Goal: Find specific page/section: Find specific page/section

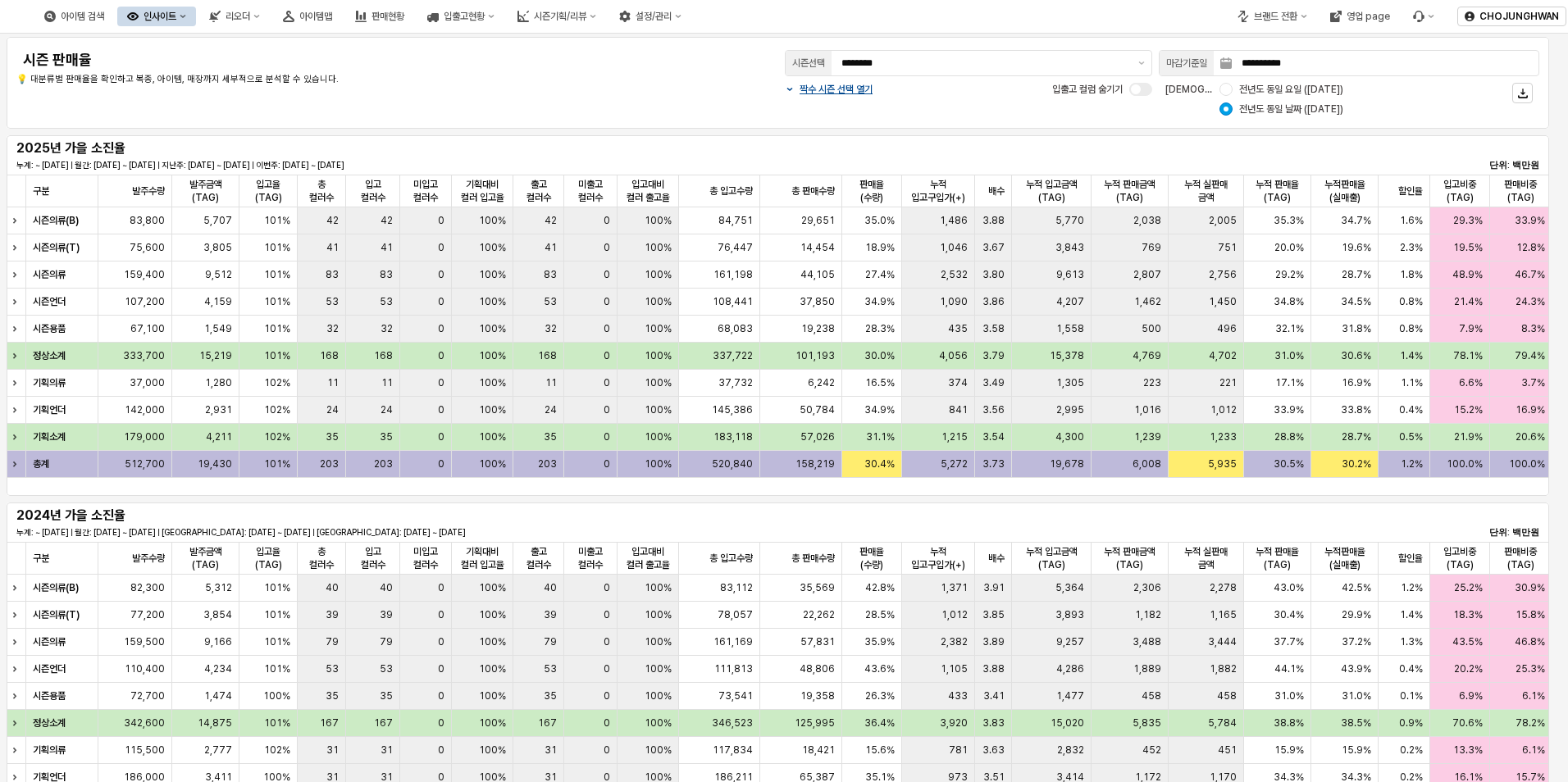
click at [648, 101] on div "**********" at bounding box center [777, 83] width 1522 height 72
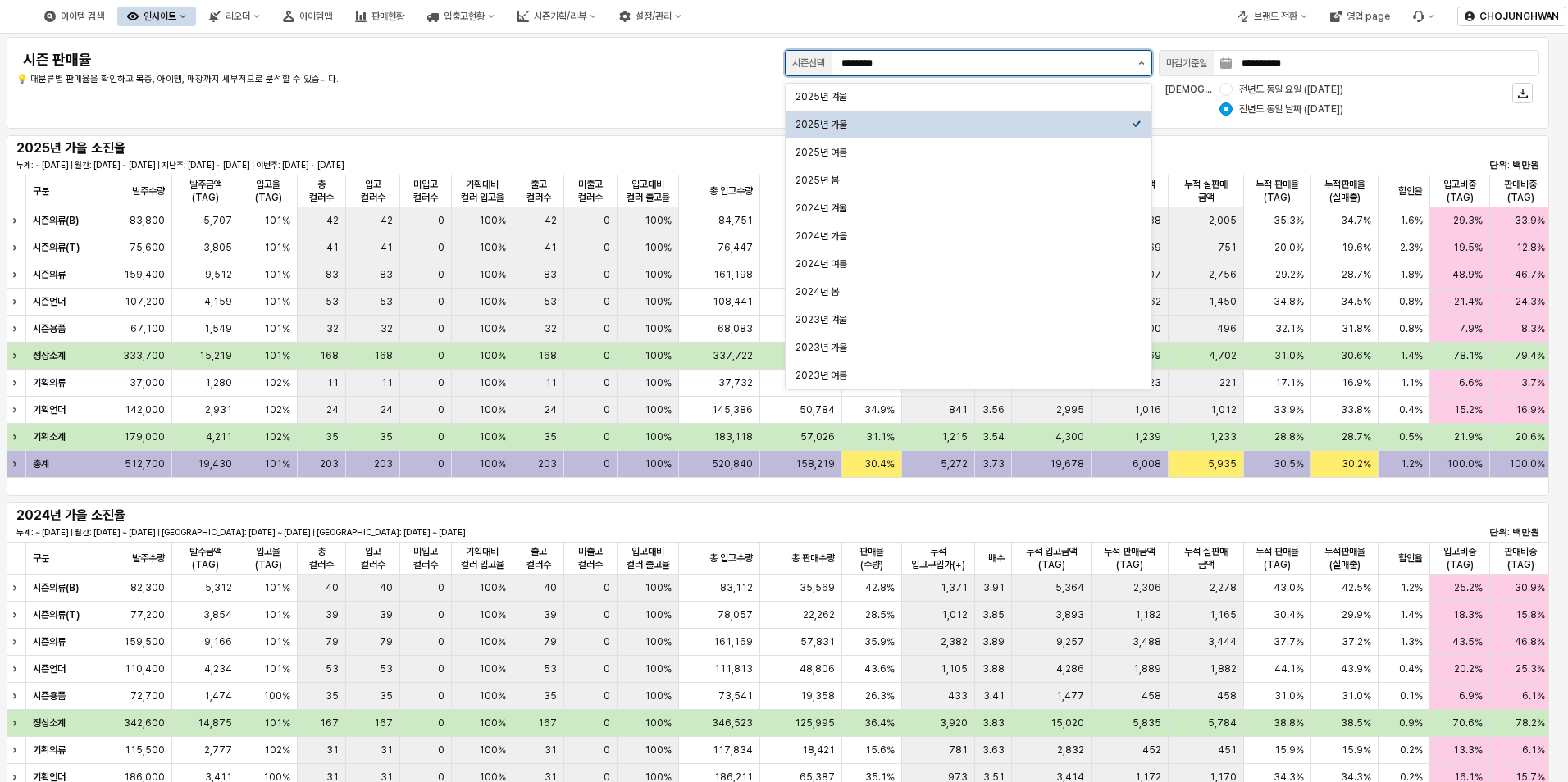
click at [1135, 63] on button "제안 사항 표시" at bounding box center [1141, 62] width 20 height 24
click at [970, 100] on div "2025년 겨울" at bounding box center [964, 96] width 336 height 13
type input "********"
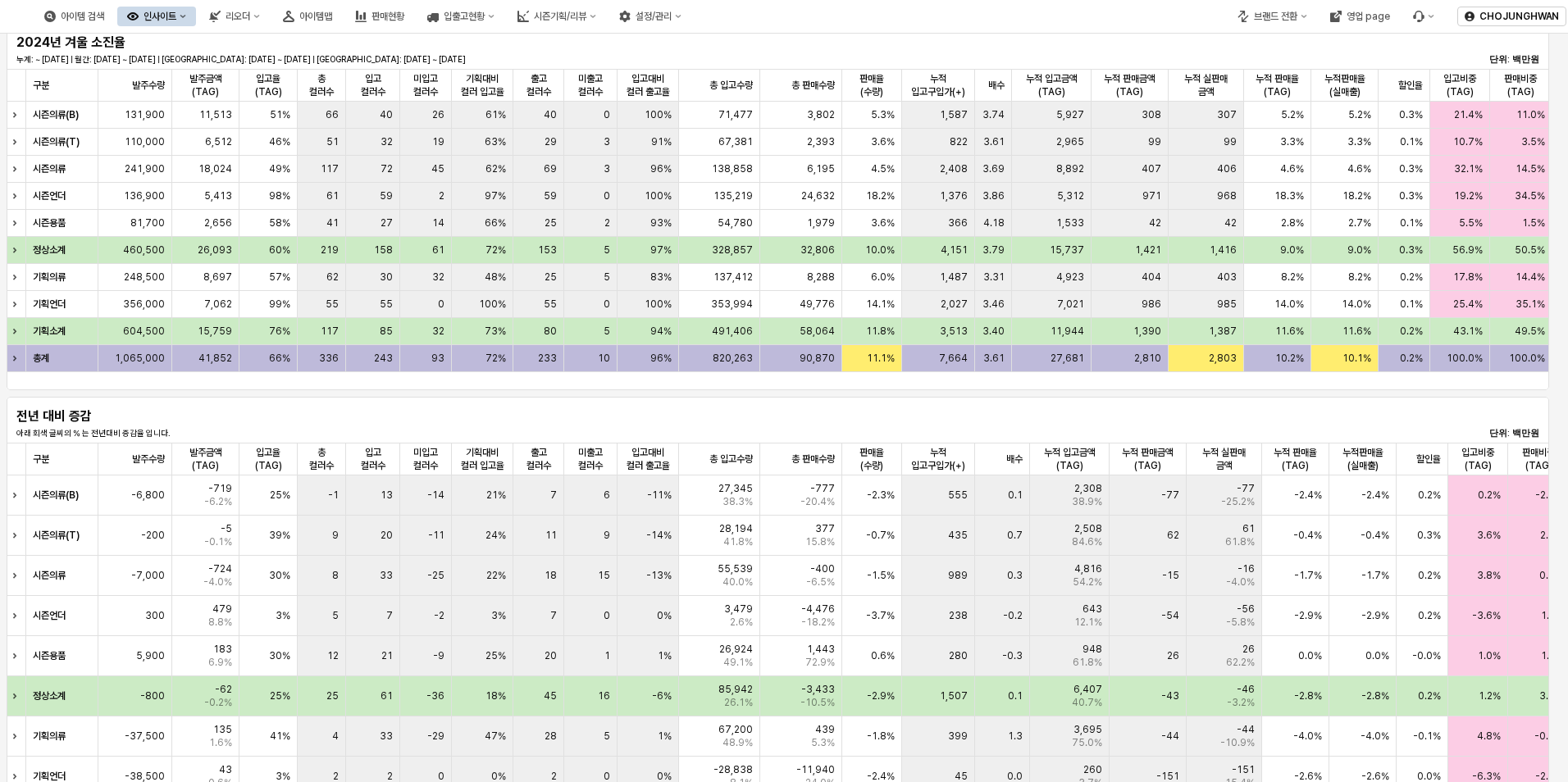
scroll to position [492, 0]
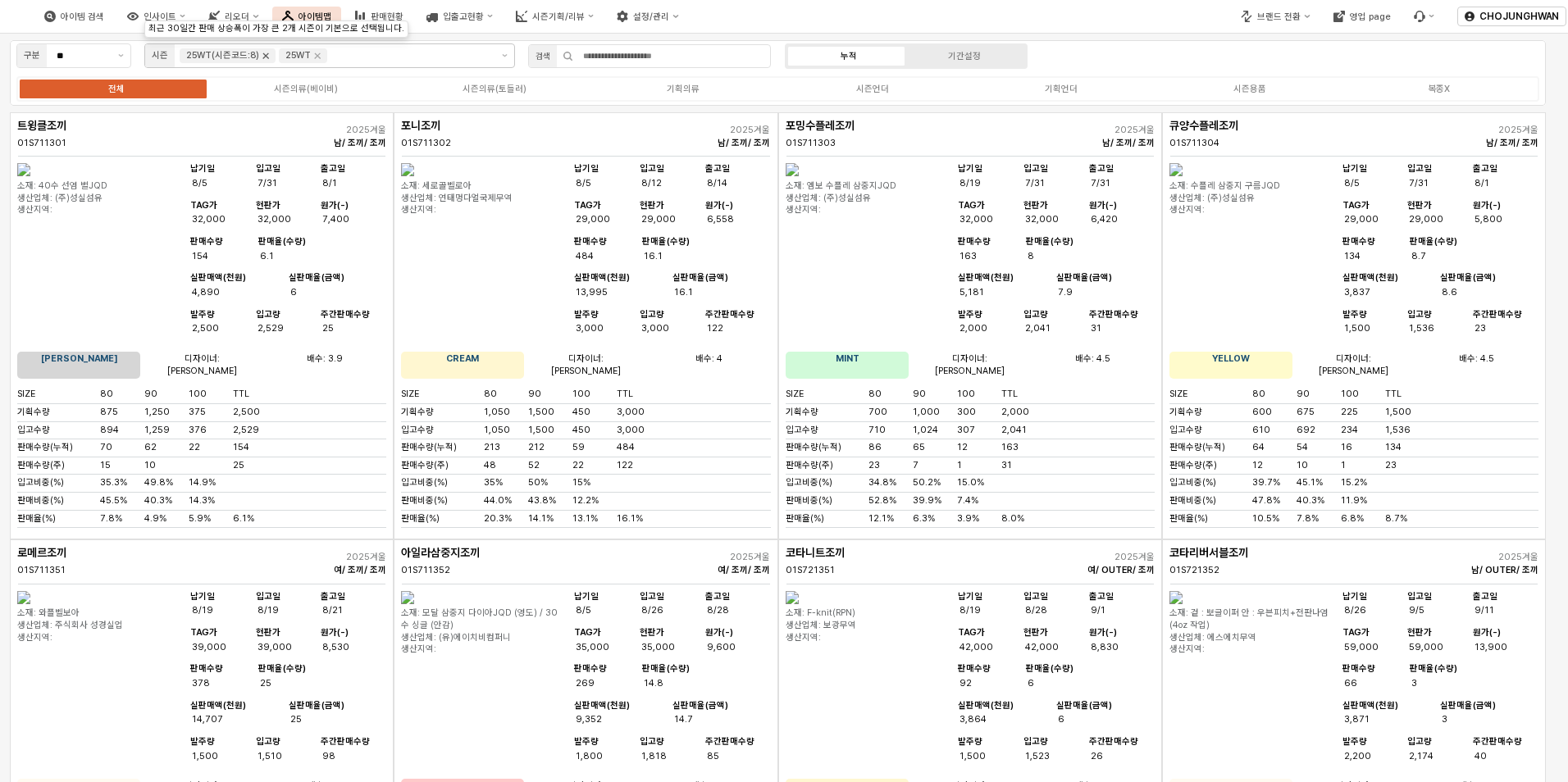
click at [264, 55] on icon "Remove 25WT(시즌코드:8)" at bounding box center [267, 57] width 6 height 6
click at [694, 93] on div "기획의류" at bounding box center [683, 89] width 33 height 11
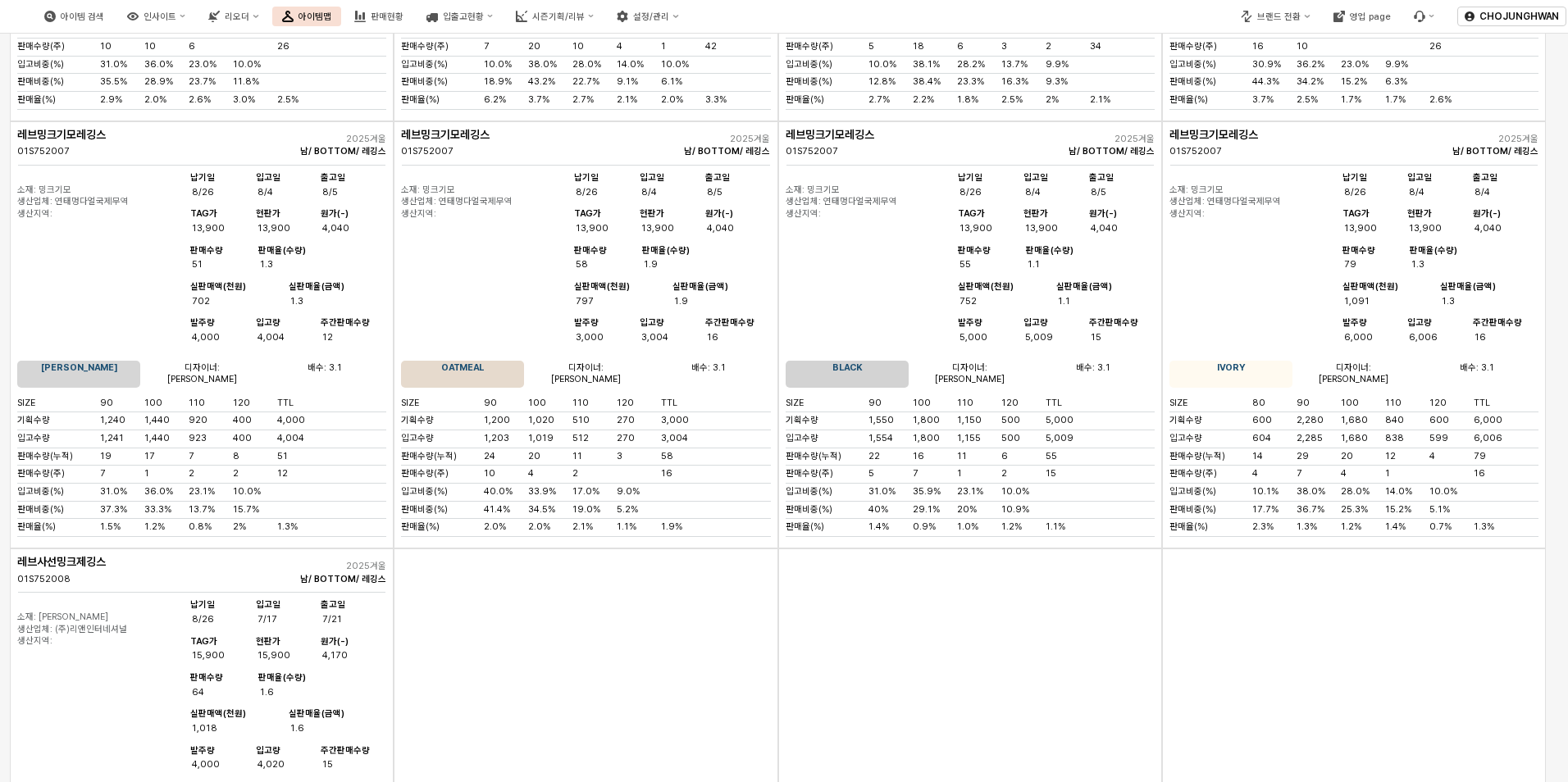
scroll to position [2787, 0]
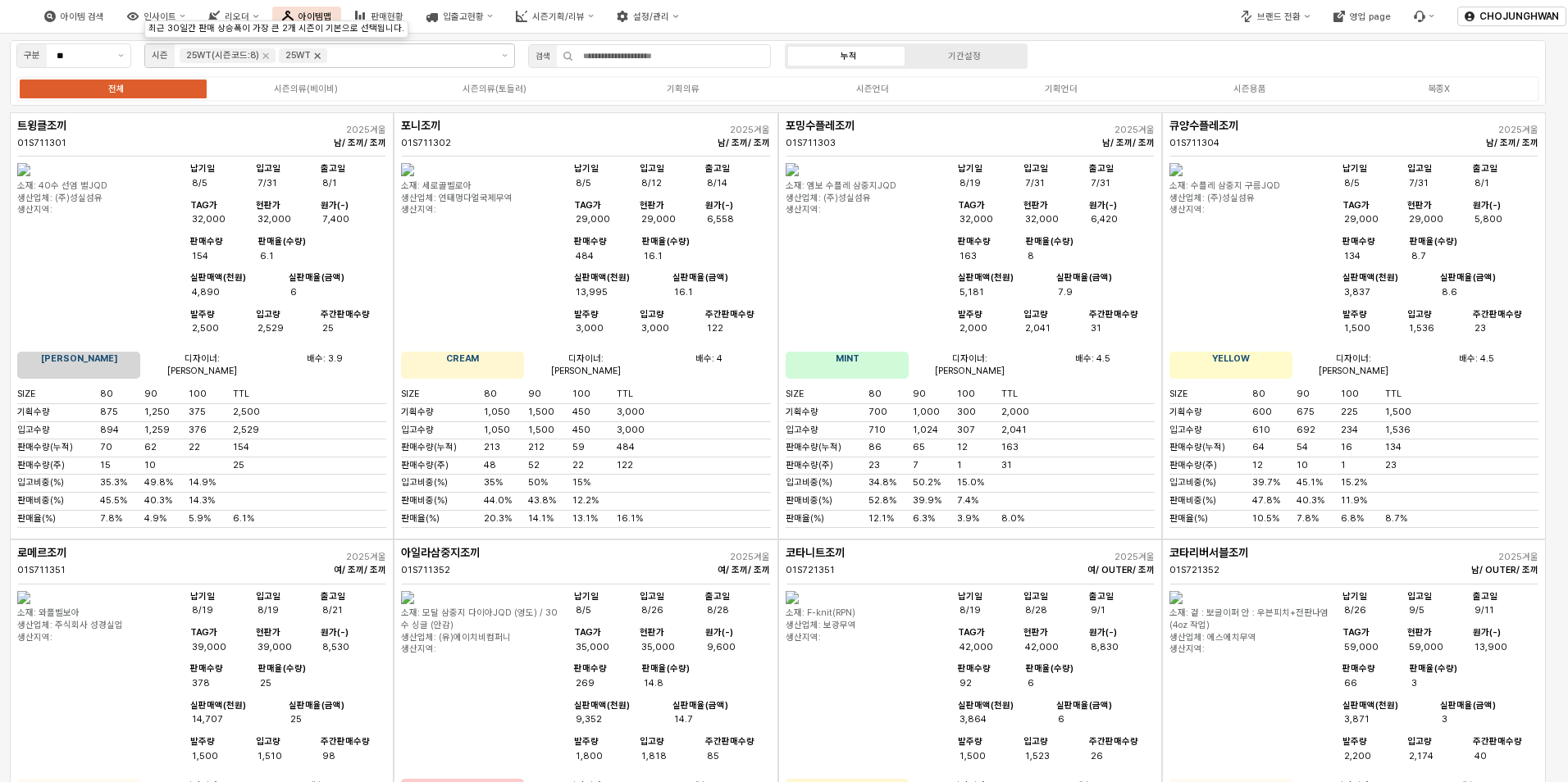
click at [317, 61] on icon "Remove 25WT" at bounding box center [316, 55] width 13 height 13
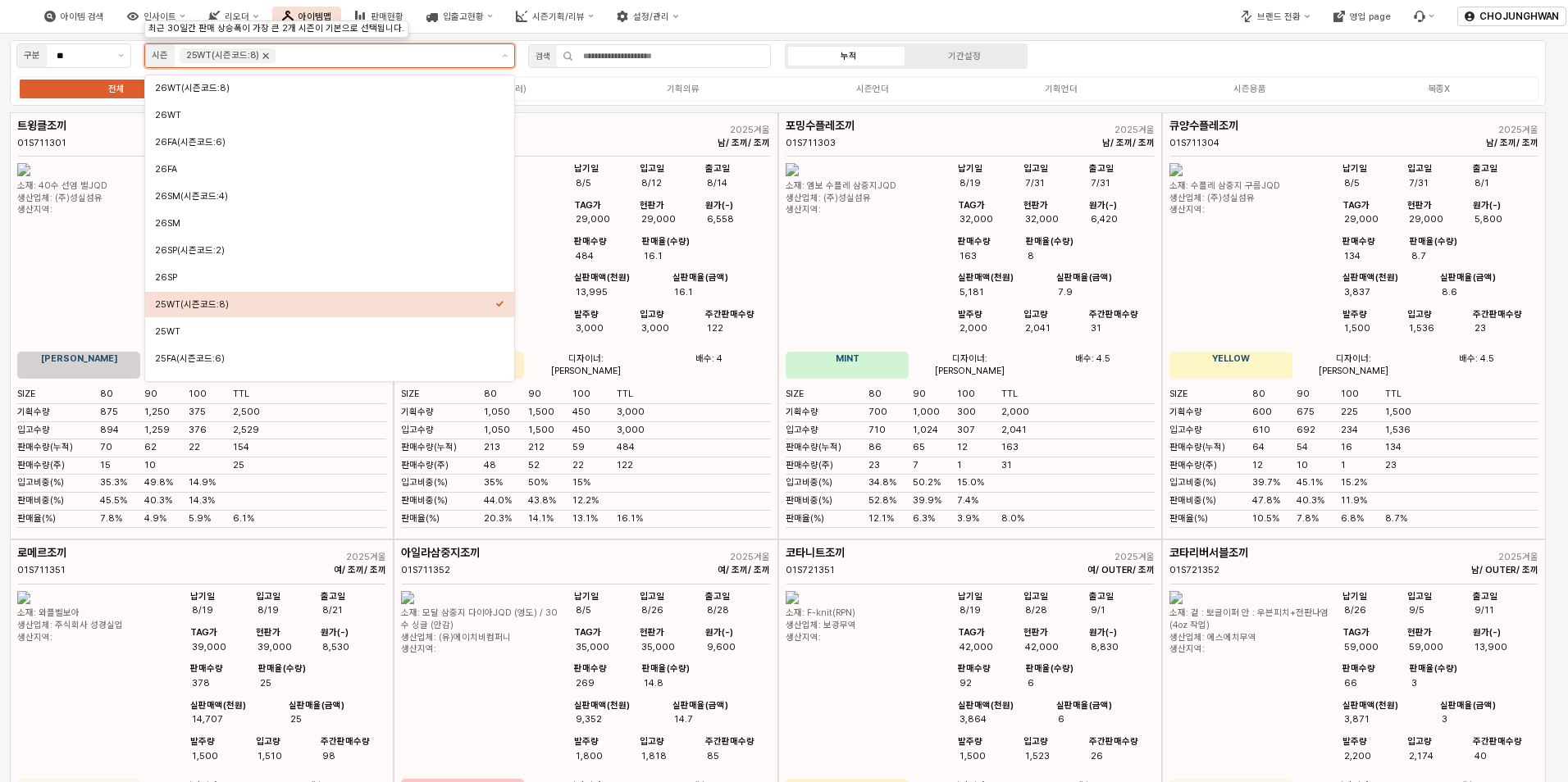
click at [266, 59] on icon "Remove 25WT(시즌코드:8)" at bounding box center [267, 57] width 6 height 6
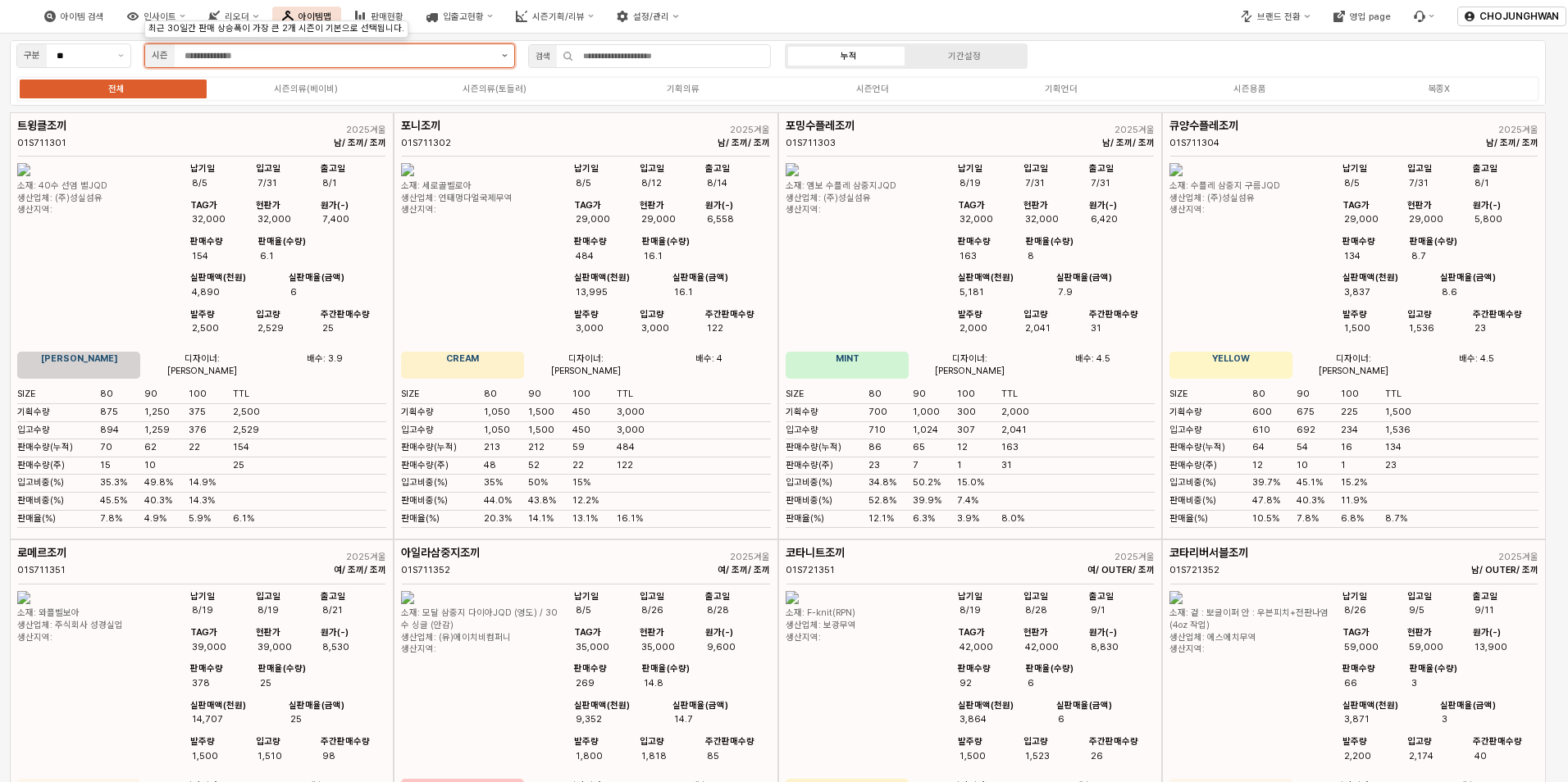
click at [504, 55] on icon "제안 사항 표시" at bounding box center [505, 55] width 6 height 3
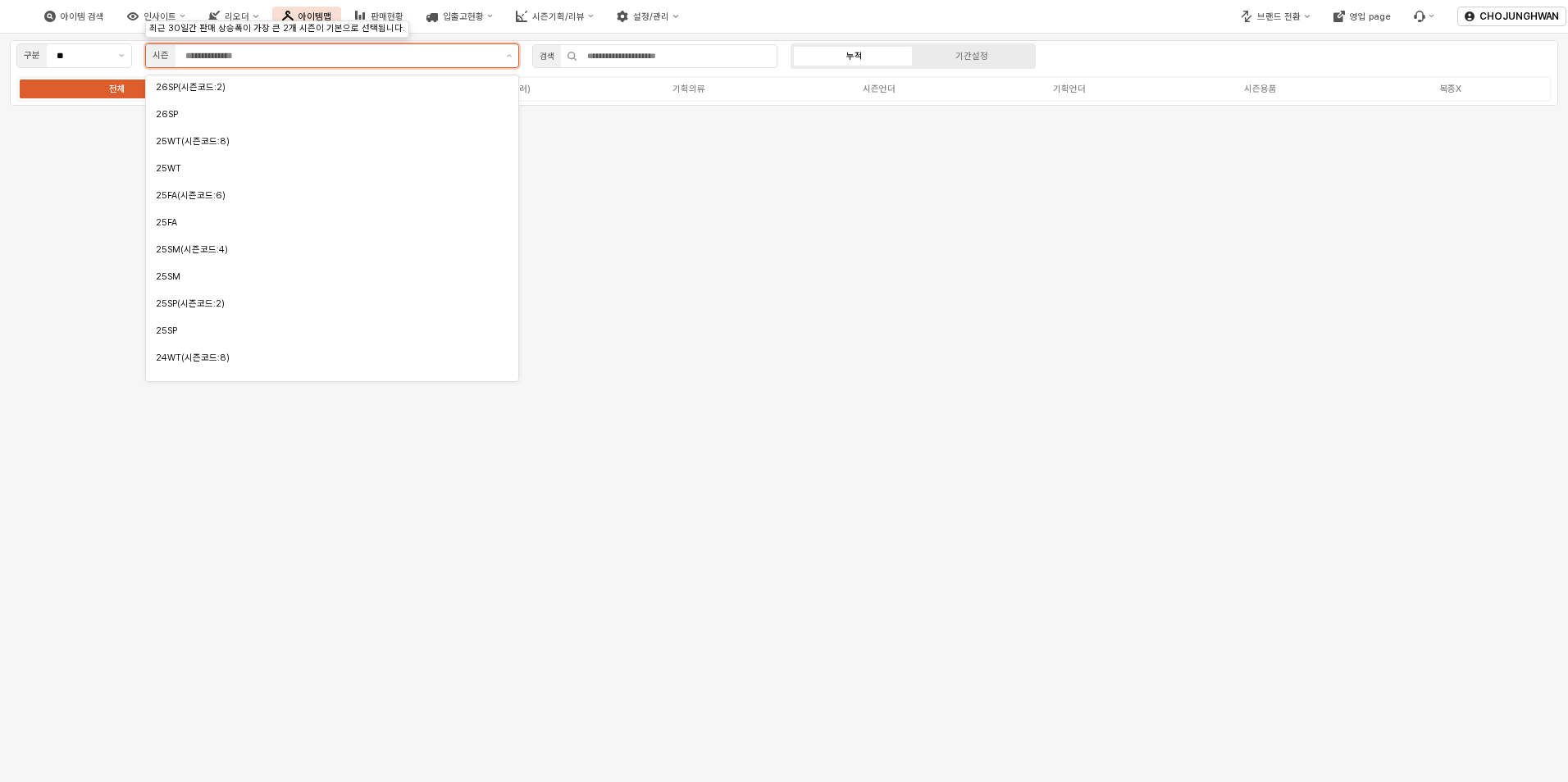
scroll to position [164, 0]
click at [288, 323] on div "25SP" at bounding box center [326, 330] width 341 height 16
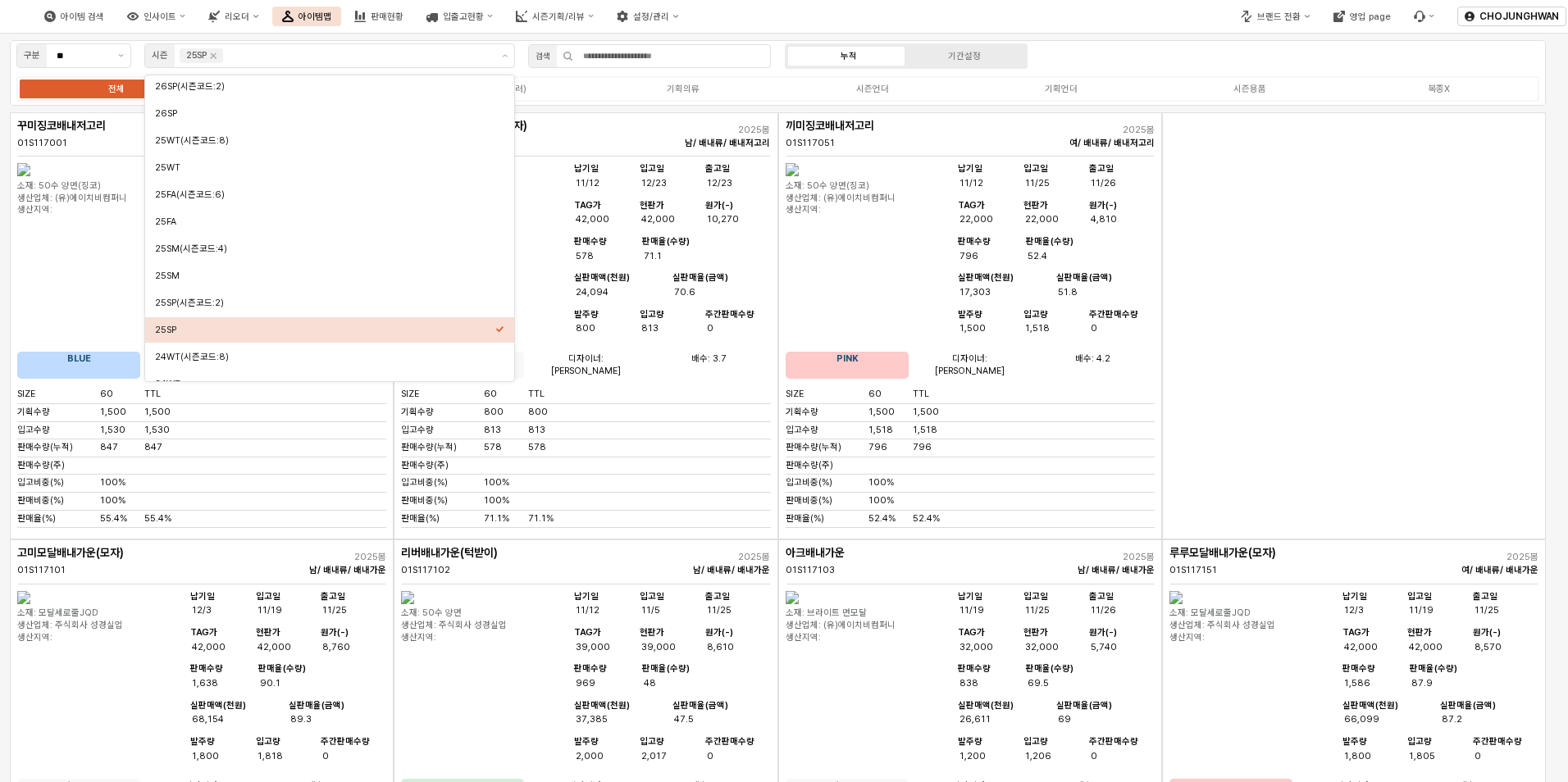
click at [1302, 459] on div "App Frame" at bounding box center [1353, 326] width 384 height 428
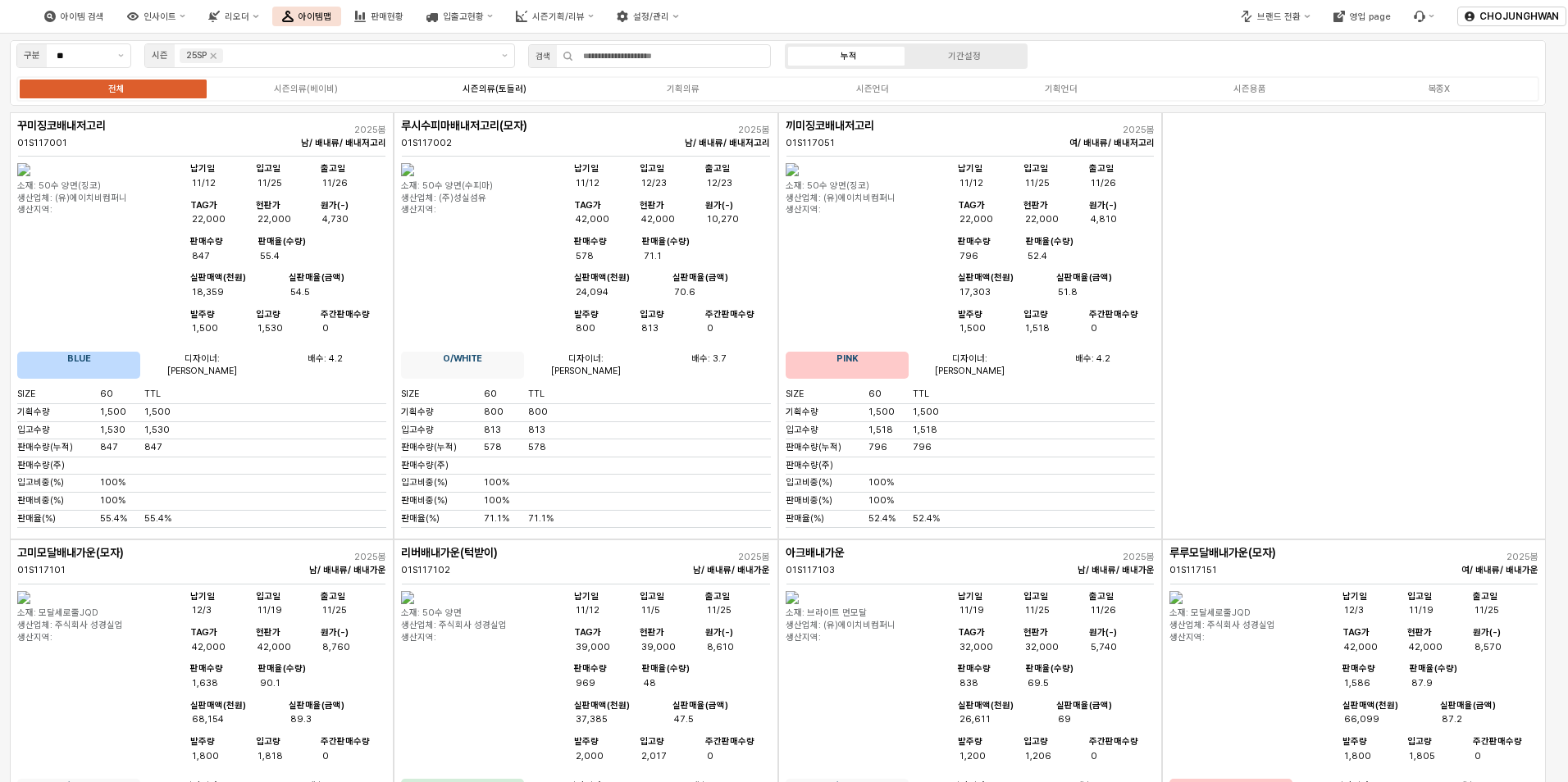
click at [504, 94] on div "시즌의류(토들러)" at bounding box center [495, 89] width 64 height 11
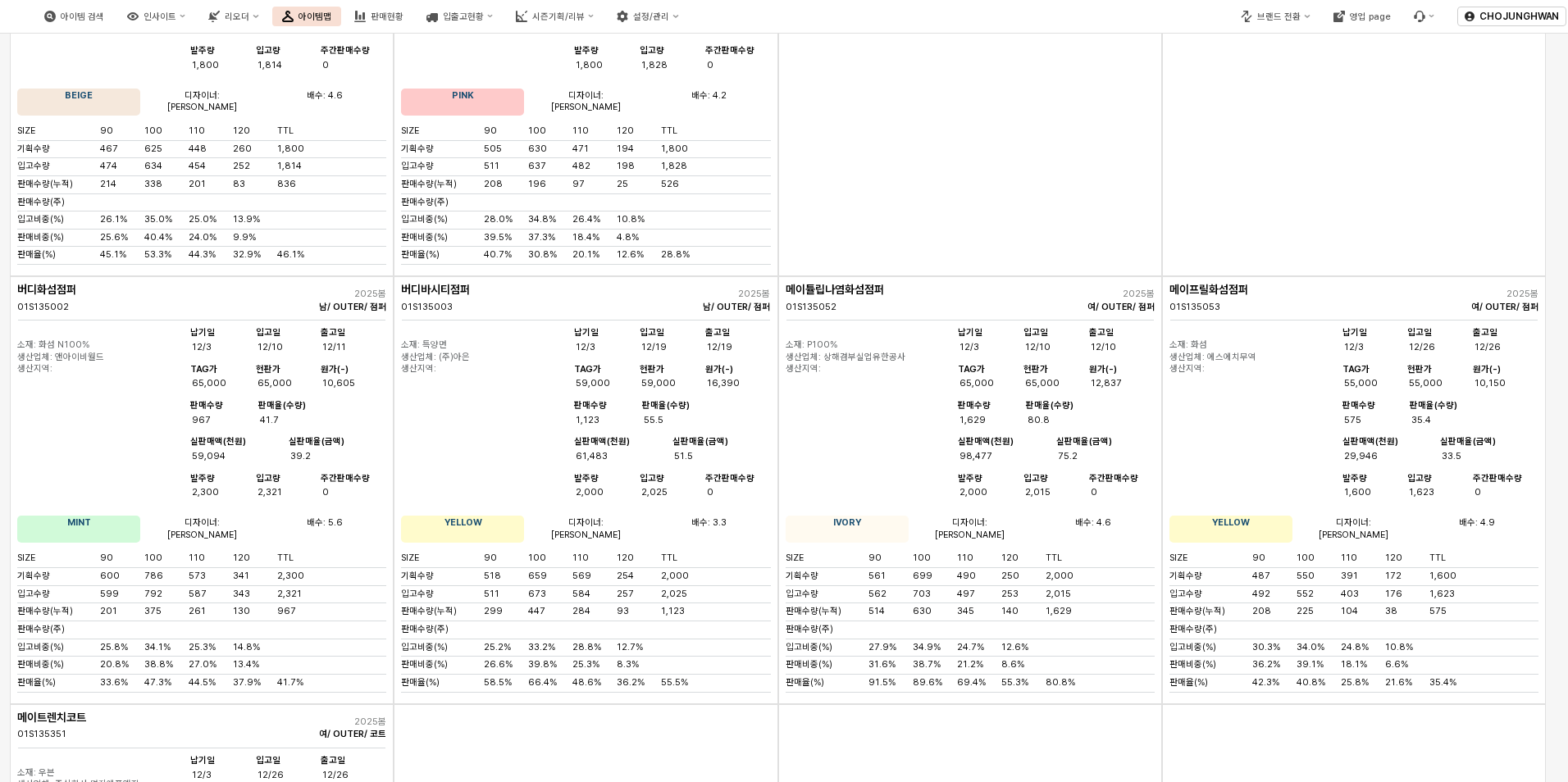
scroll to position [5903, 0]
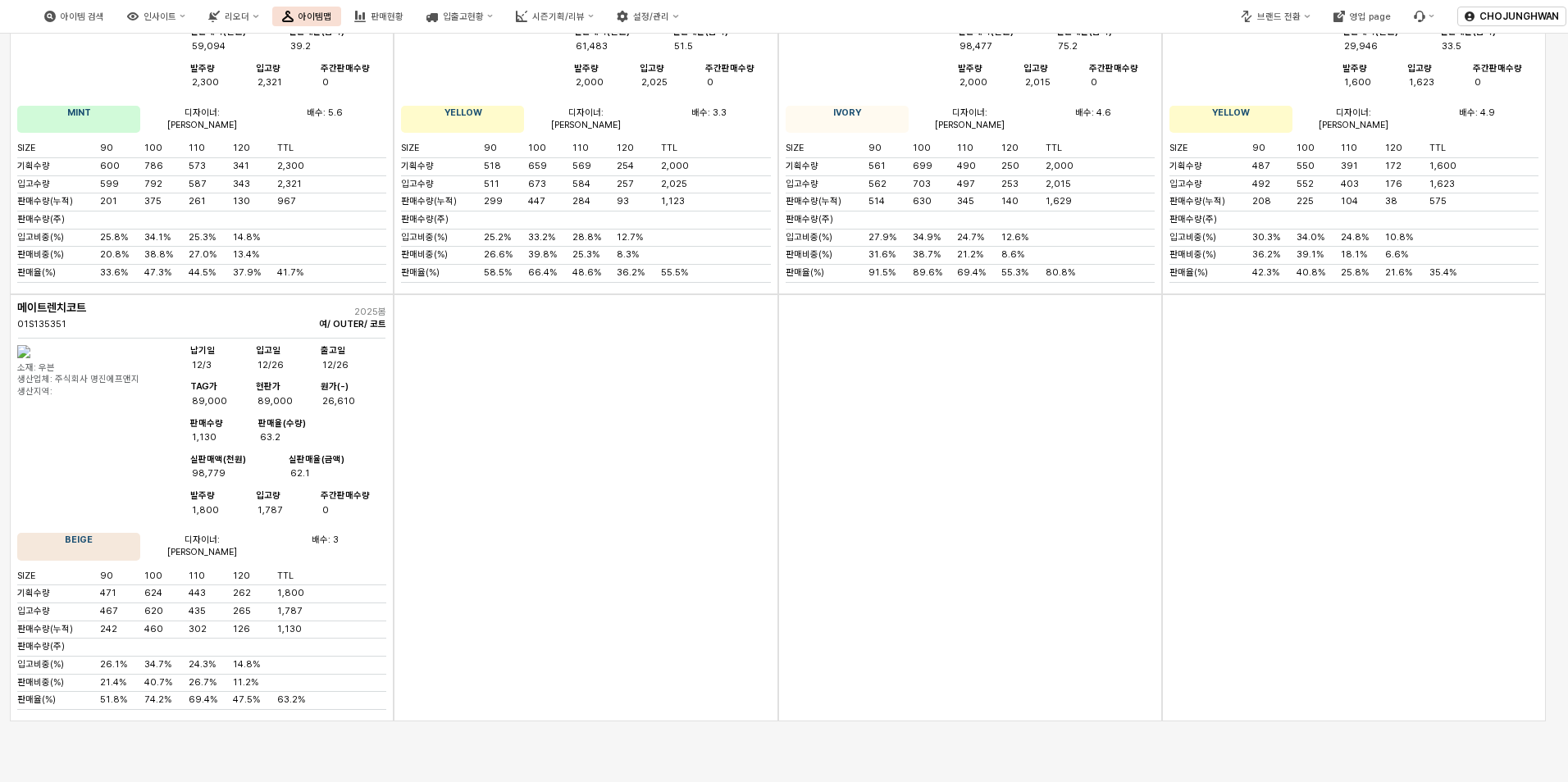
scroll to position [6313, 0]
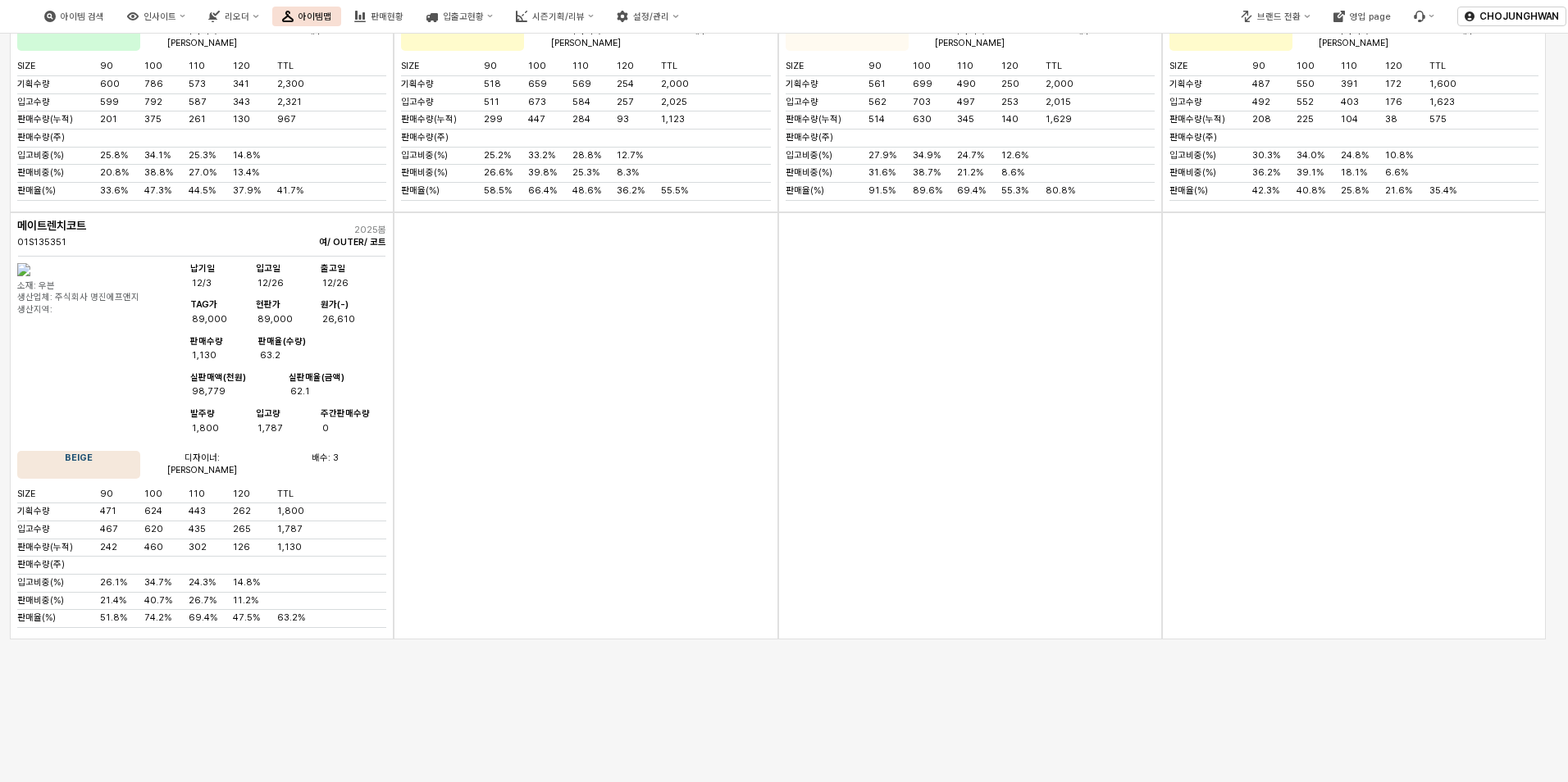
click at [922, 606] on div "App Frame" at bounding box center [970, 426] width 384 height 428
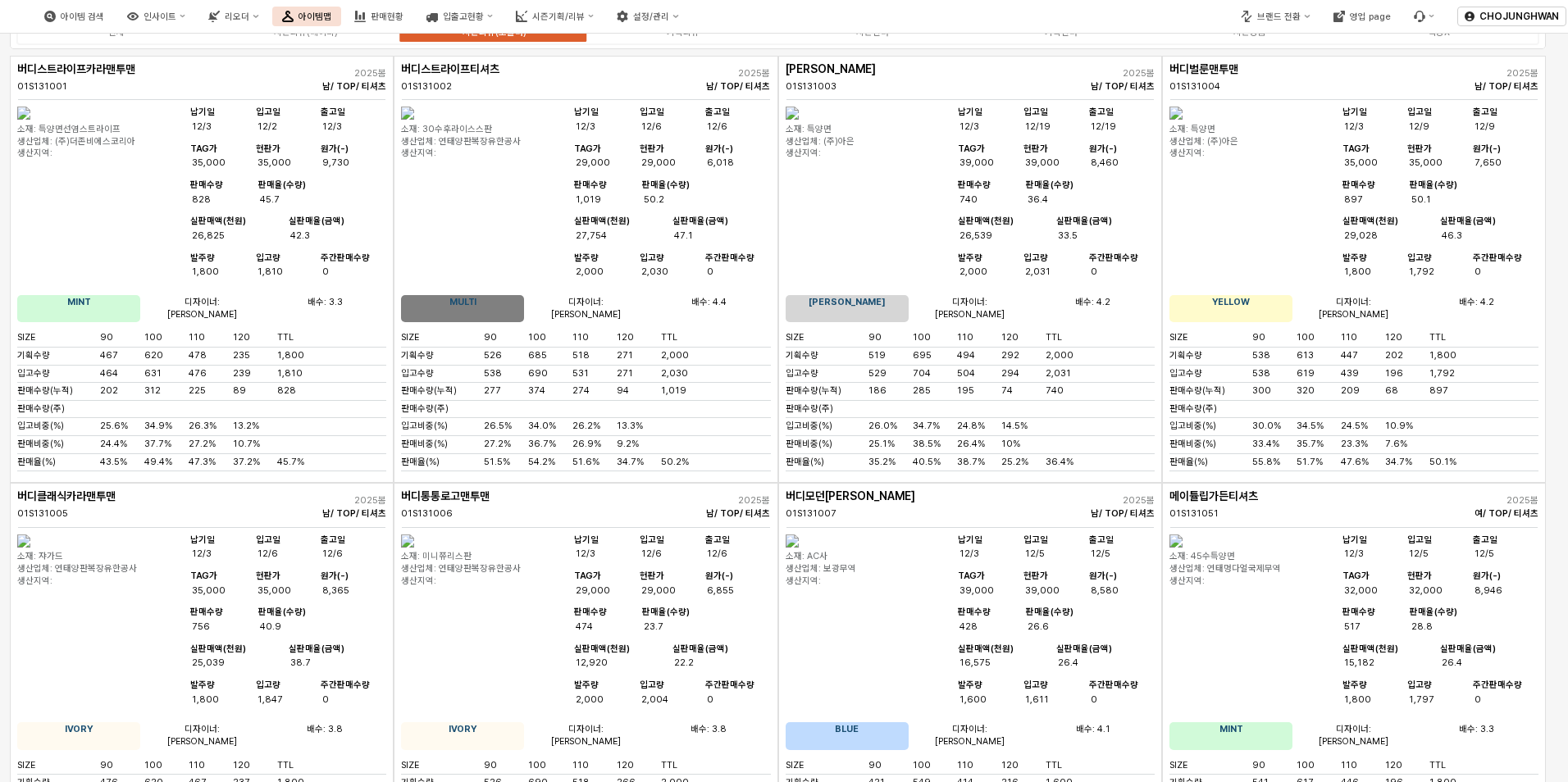
scroll to position [0, 0]
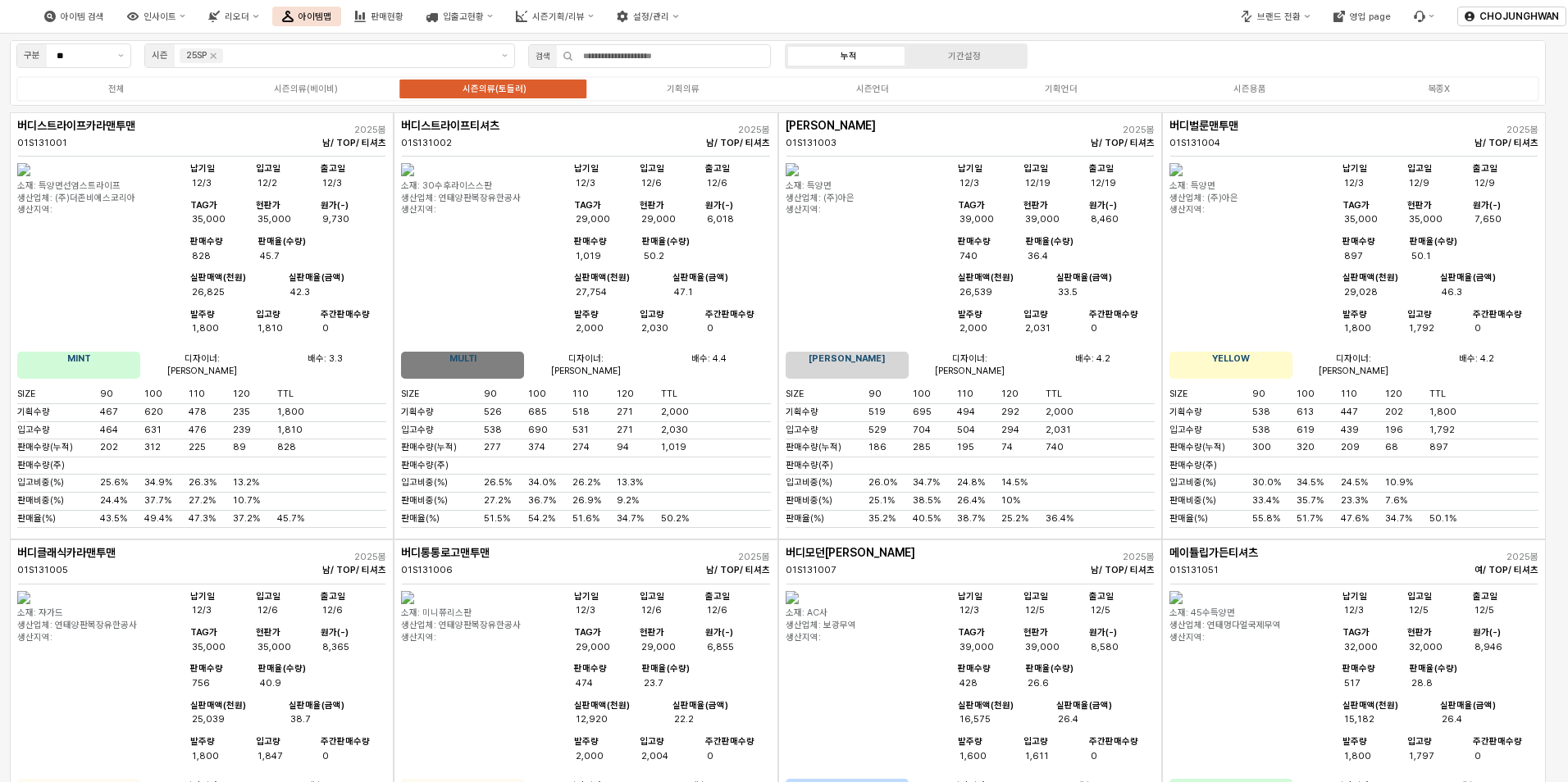
click at [698, 96] on div "전체 시즌의류(베이비) 시즌의류(토들러) 기획의류 시즌언더 기획언더 시즌용품 복종X" at bounding box center [777, 89] width 1522 height 25
click at [689, 90] on div "기획의류" at bounding box center [683, 89] width 33 height 11
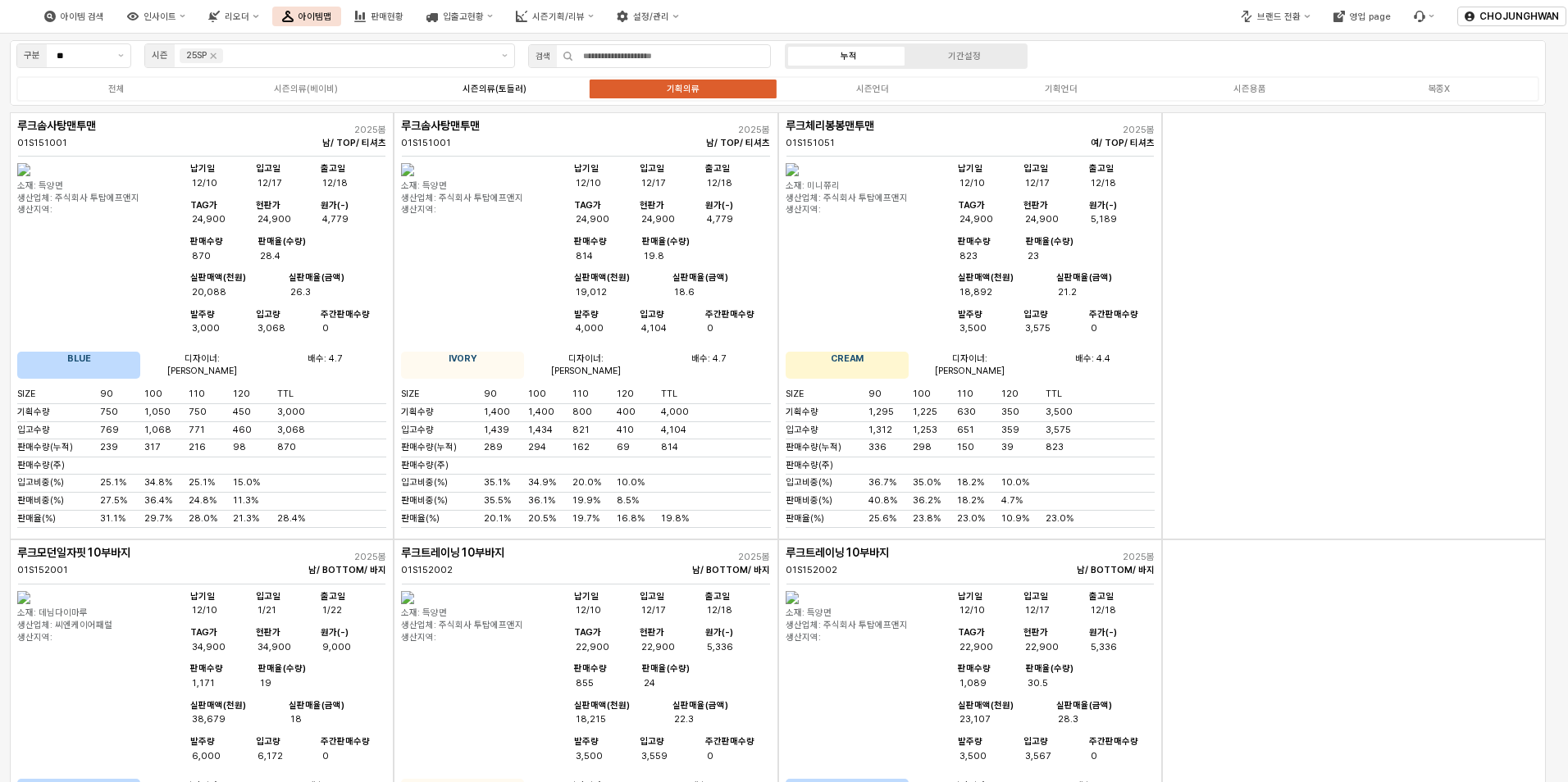
click at [474, 95] on label "시즌의류(토들러)" at bounding box center [494, 89] width 188 height 14
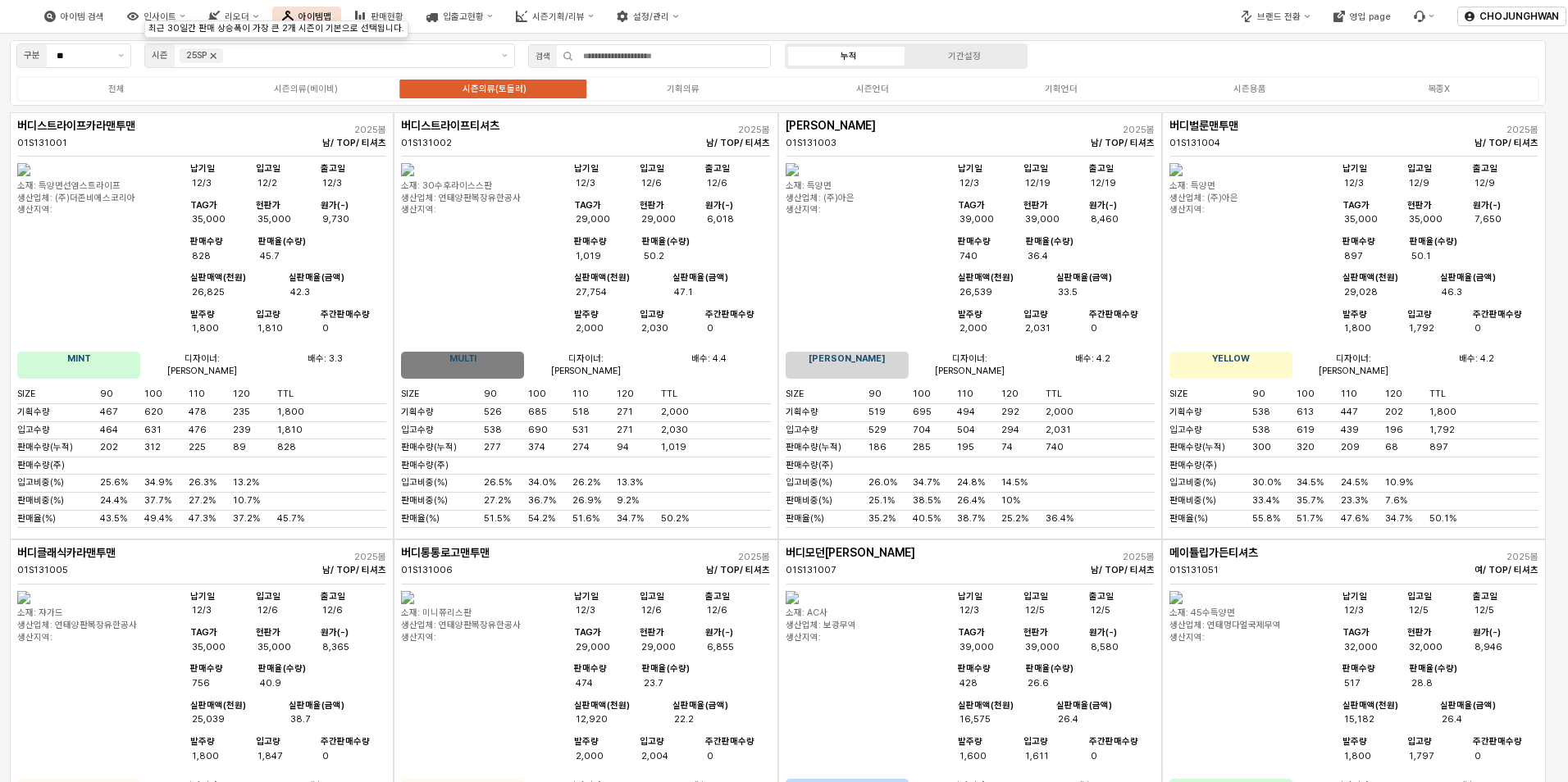
click at [219, 55] on icon "Remove 25SP" at bounding box center [213, 55] width 13 height 13
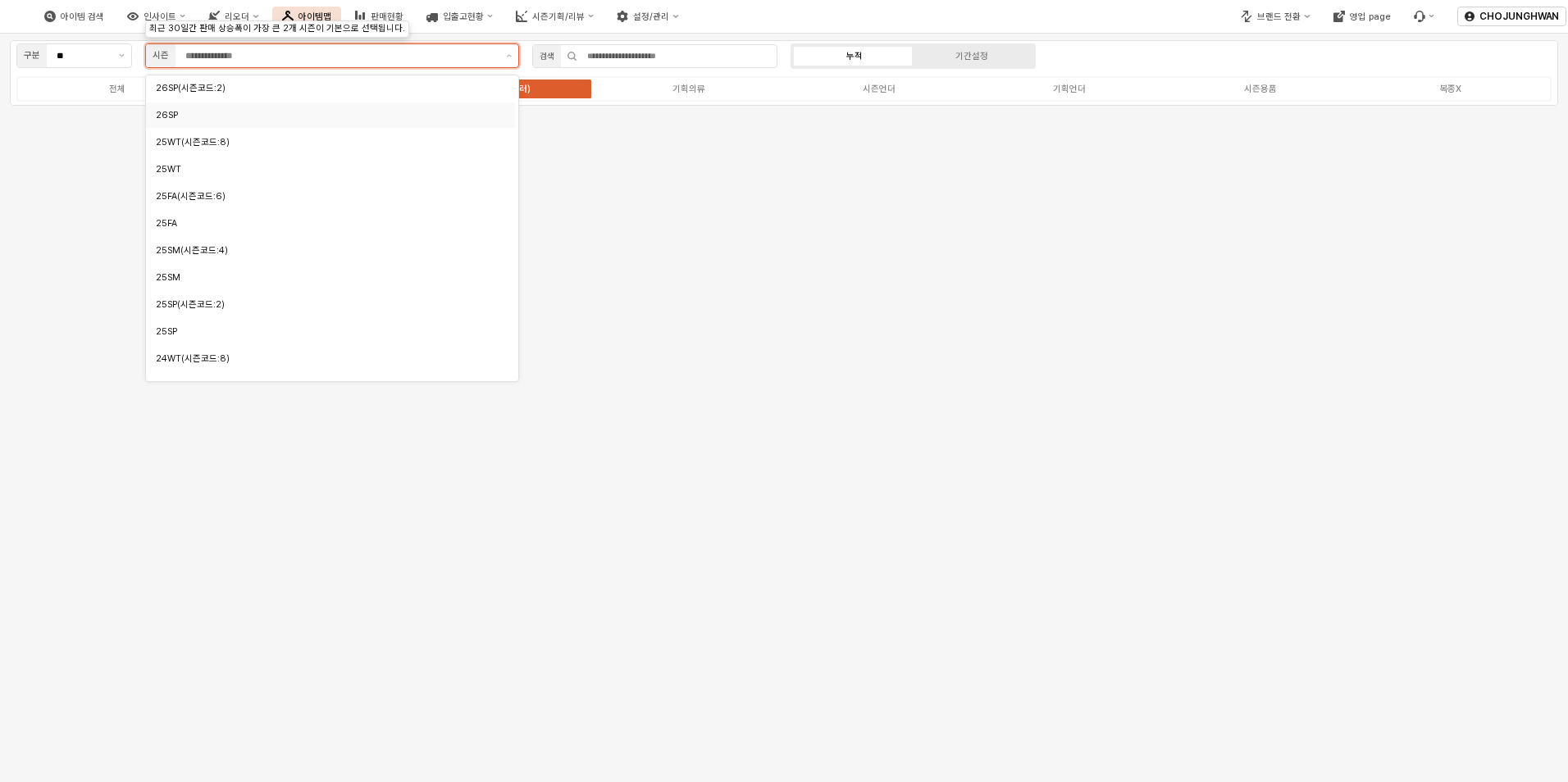
scroll to position [164, 0]
click at [224, 274] on div "25SM" at bounding box center [326, 275] width 341 height 13
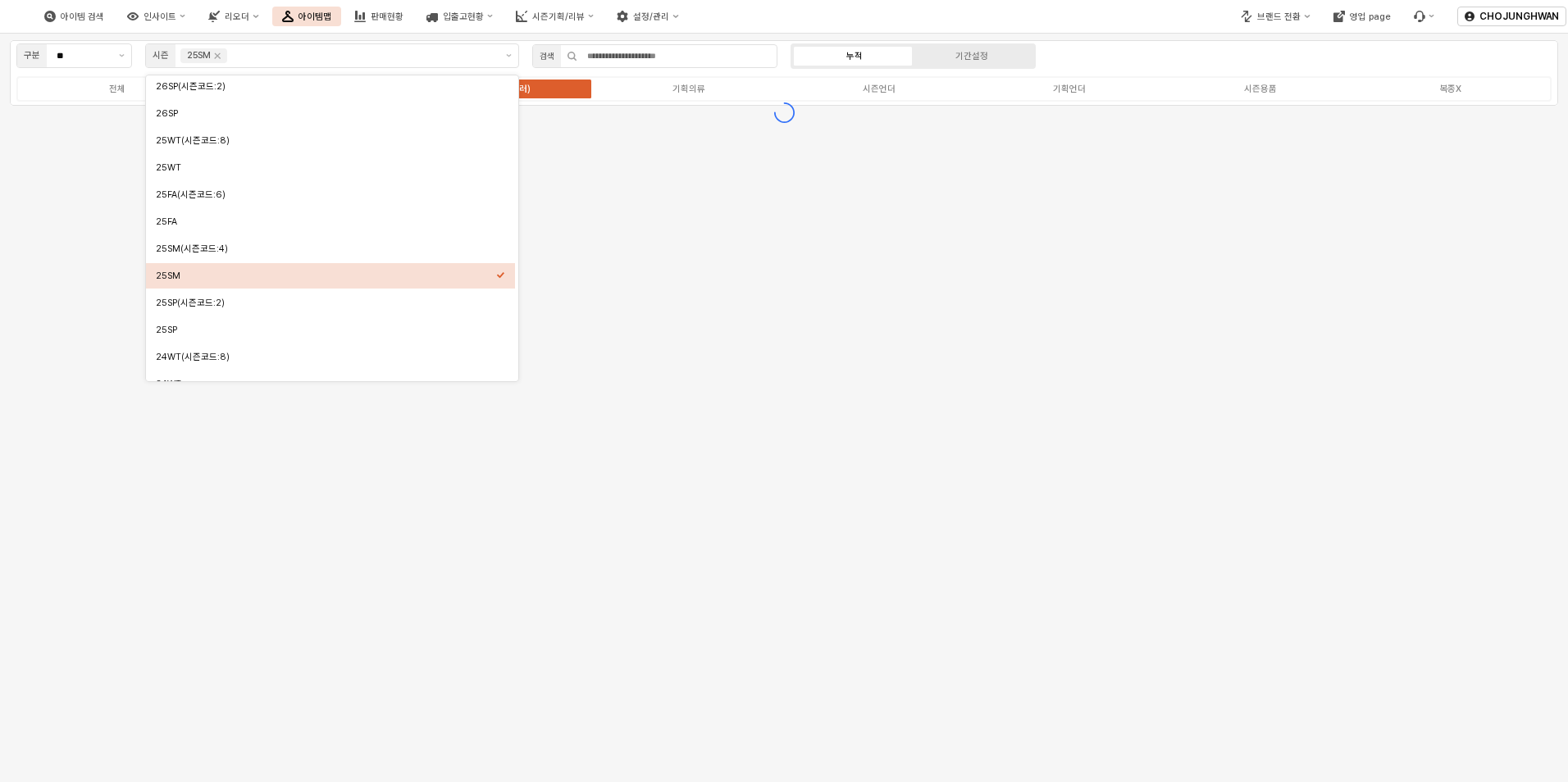
click at [974, 268] on div "구분 ** 시즌 25SM 검색 누적 기간설정 전체 시즌의류(베이비) 시즌의류(토들러) 기획의류 시즌언더 기획언더 시즌용품 복종X" at bounding box center [784, 407] width 1568 height 749
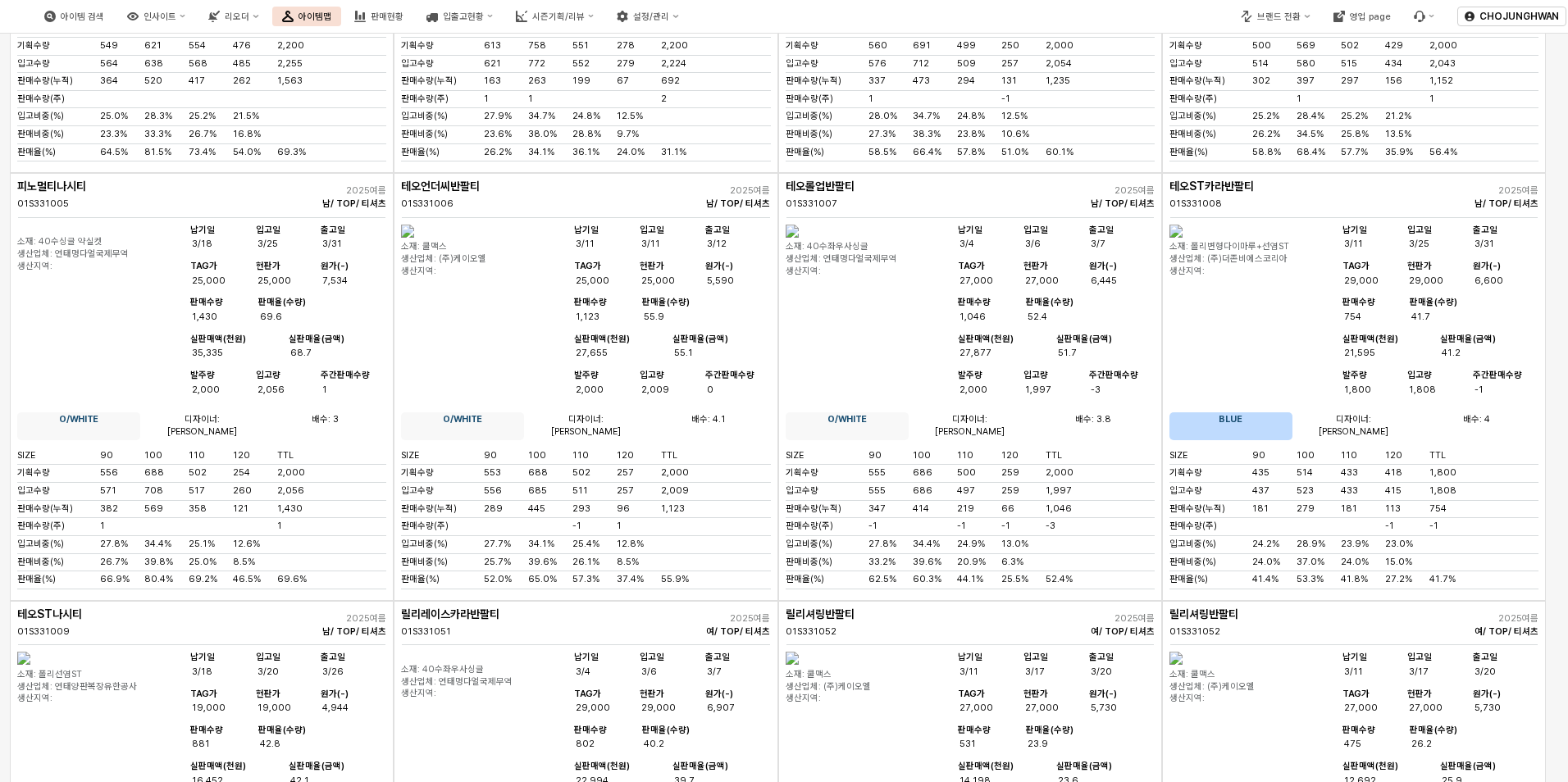
scroll to position [0, 0]
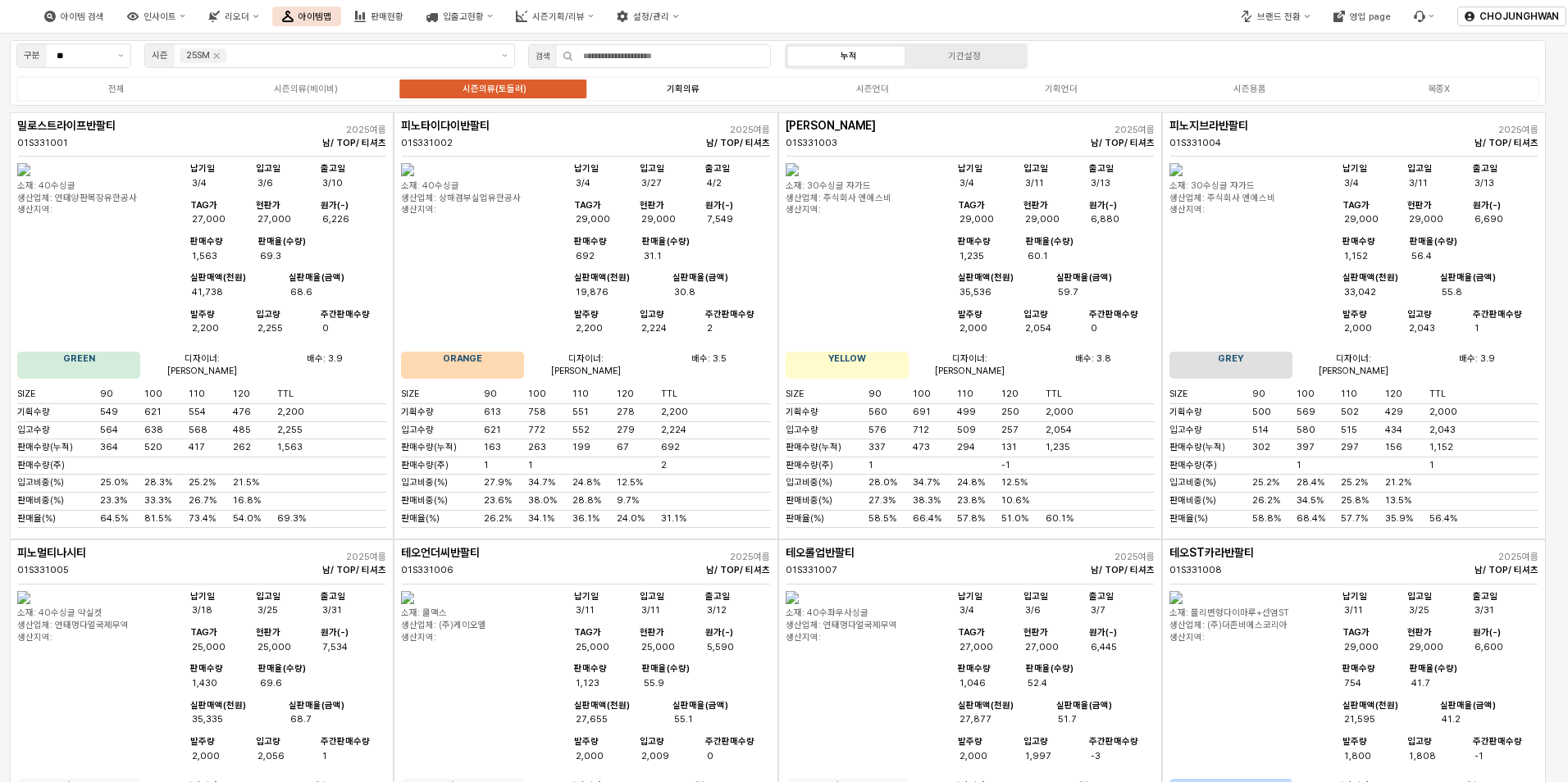
click at [691, 85] on div "기획의류" at bounding box center [683, 89] width 33 height 11
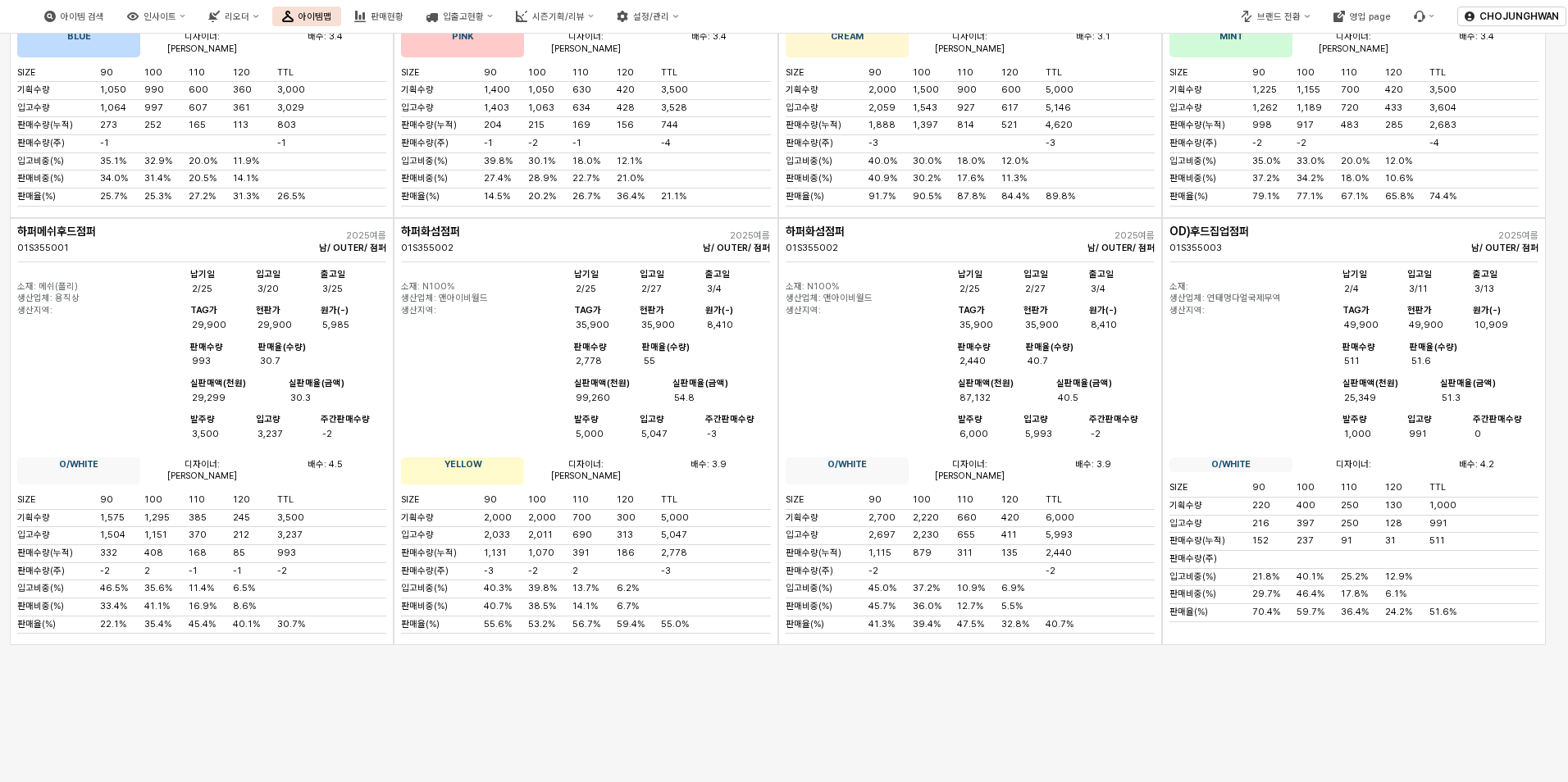
scroll to position [8509, 0]
